Goal: Task Accomplishment & Management: Manage account settings

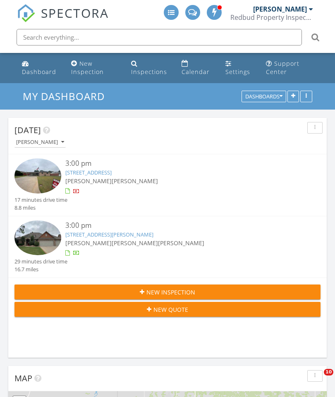
scroll to position [1250, 336]
click at [27, 74] on div "Dashboard" at bounding box center [39, 72] width 34 height 8
click at [67, 234] on link "[STREET_ADDRESS][PERSON_NAME]" at bounding box center [109, 234] width 88 height 7
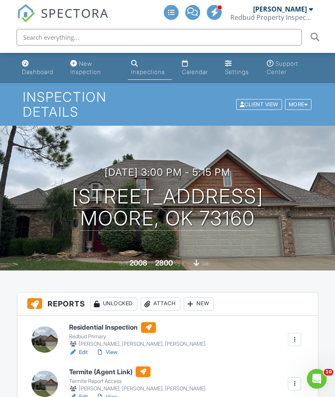
click at [164, 304] on div "Attach" at bounding box center [161, 303] width 40 height 13
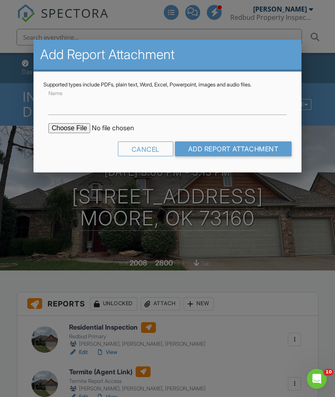
click at [72, 132] on input "file" at bounding box center [118, 128] width 141 height 10
type input "C:\fakepath\3116 Sycamore Drive. TIR.pdf"
click at [165, 104] on input "Name" at bounding box center [167, 105] width 238 height 20
type input "Termite Inspection Report"
click at [242, 147] on input "Add Report Attachment" at bounding box center [233, 148] width 117 height 15
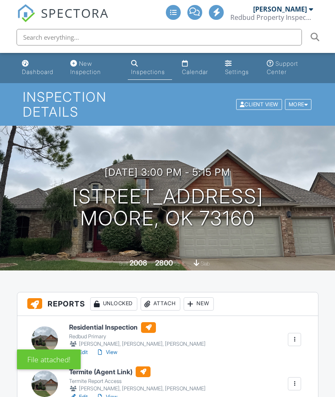
scroll to position [130, 0]
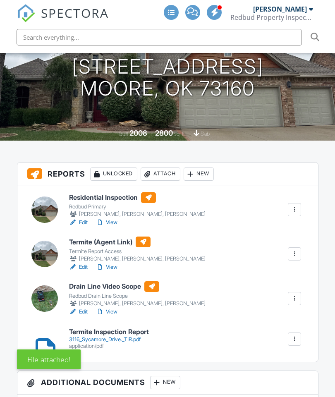
click at [121, 340] on div "3116_Sycamore_Drive._TIR.pdf" at bounding box center [109, 339] width 80 height 7
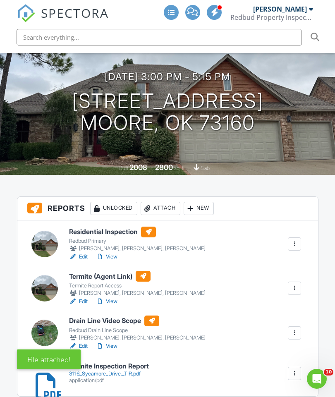
scroll to position [0, 0]
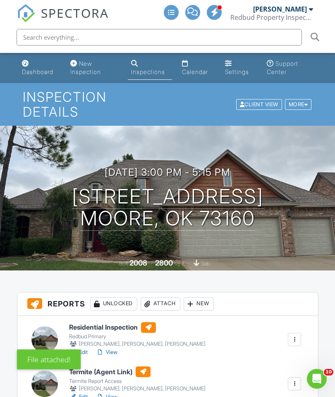
click at [32, 74] on div "Dashboard" at bounding box center [37, 71] width 31 height 7
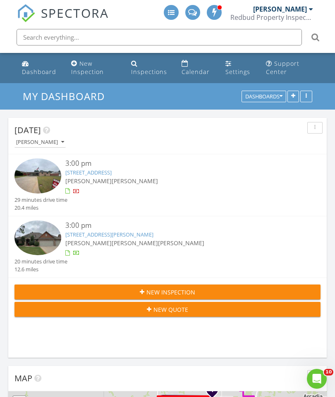
click at [112, 171] on link "[STREET_ADDRESS]" at bounding box center [88, 172] width 46 height 7
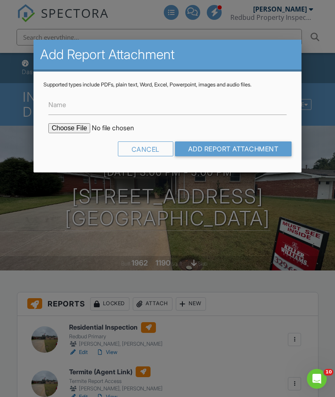
type input "C:\fakepath\[STREET_ADDRESS]. TIR.pdf"
click at [179, 110] on input "Name" at bounding box center [167, 105] width 238 height 20
type input "Termite Inspection Report"
click at [240, 147] on input "Add Report Attachment" at bounding box center [233, 148] width 117 height 15
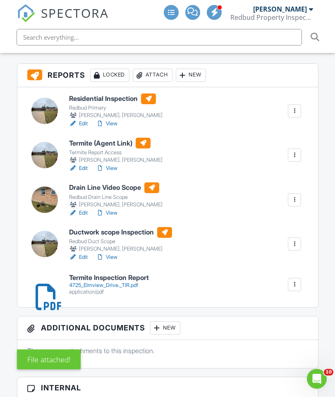
click at [122, 287] on div "4725_Elmview_Drive._TIR.pdf" at bounding box center [109, 285] width 80 height 7
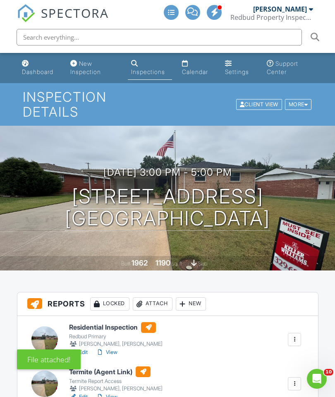
click at [37, 71] on div "Dashboard" at bounding box center [37, 71] width 31 height 7
